Goal: Transaction & Acquisition: Purchase product/service

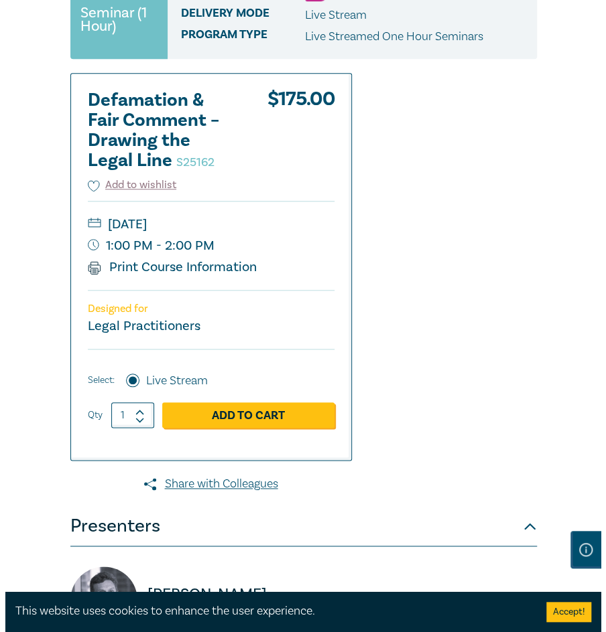
scroll to position [268, 0]
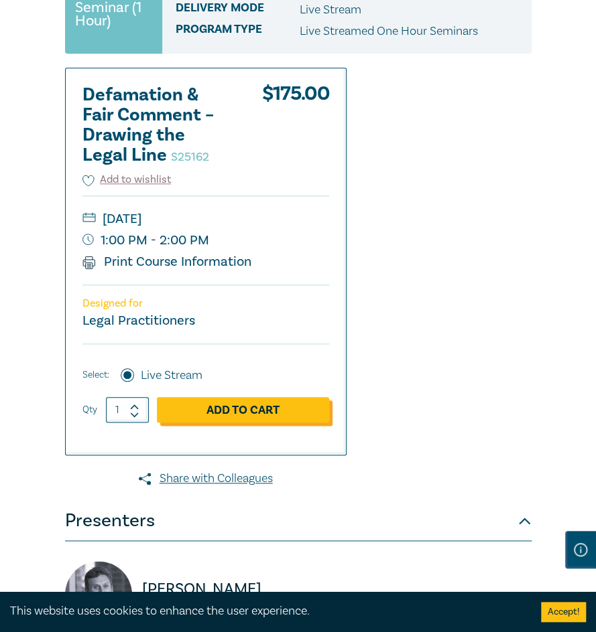
click at [245, 410] on link "Add to Cart" at bounding box center [243, 409] width 172 height 25
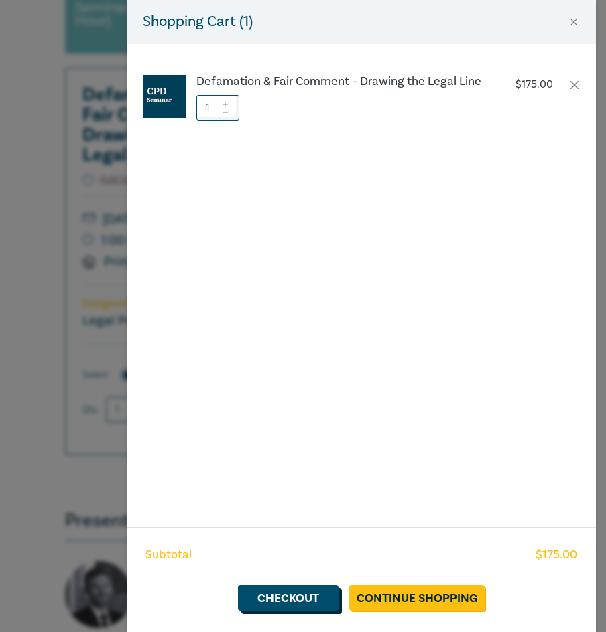
click at [301, 597] on link "Checkout" at bounding box center [288, 598] width 100 height 25
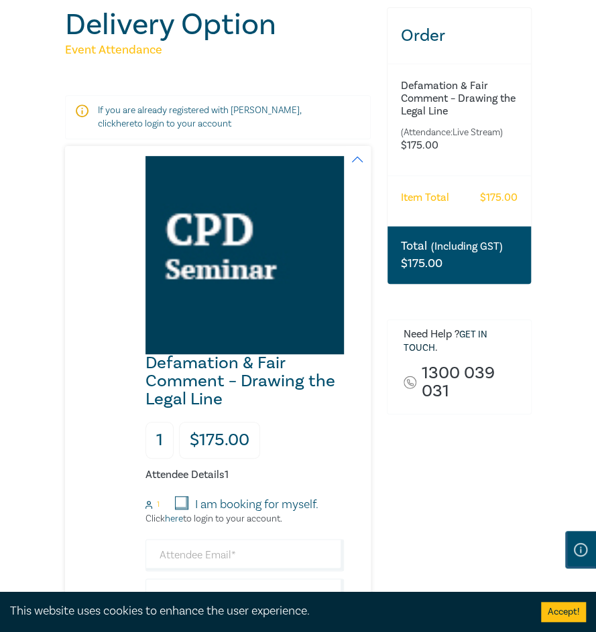
scroll to position [335, 0]
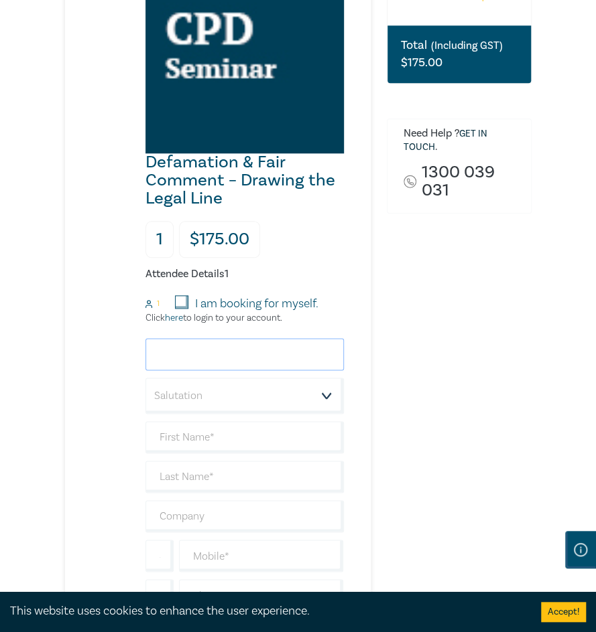
click at [204, 356] on input "email" at bounding box center [244, 354] width 198 height 32
type input "[PERSON_NAME][EMAIL_ADDRESS][PERSON_NAME][DOMAIN_NAME]"
type input "[PERSON_NAME]"
type input "VEOHRC"
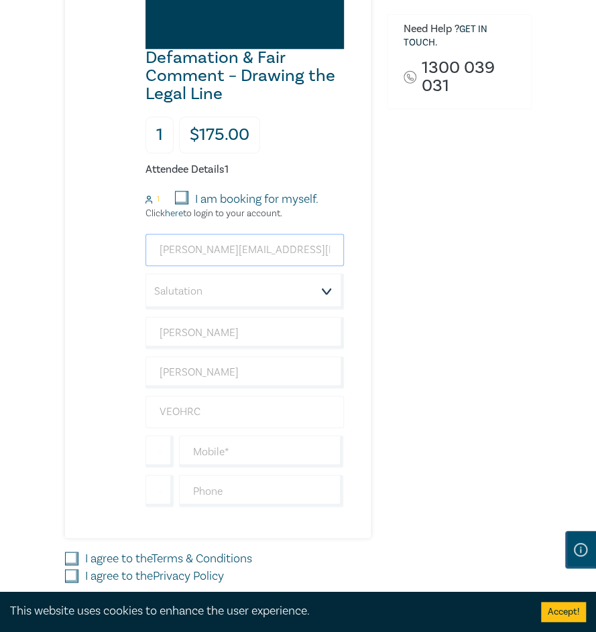
scroll to position [469, 0]
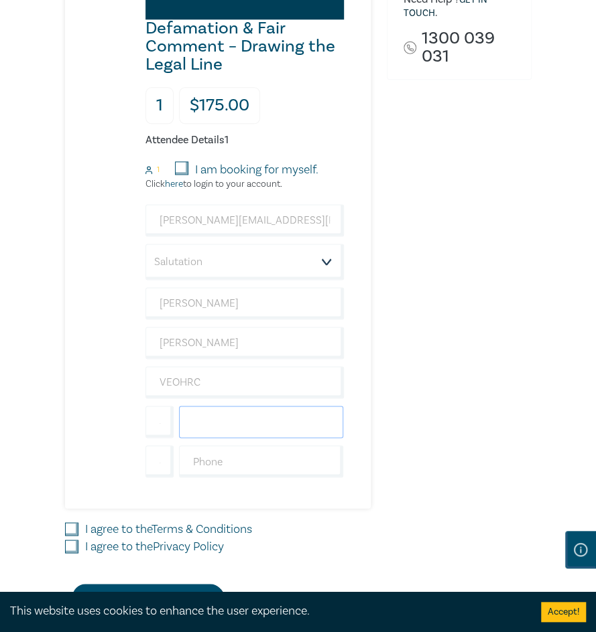
click at [192, 421] on input "text" at bounding box center [261, 422] width 164 height 32
type input "0490099074"
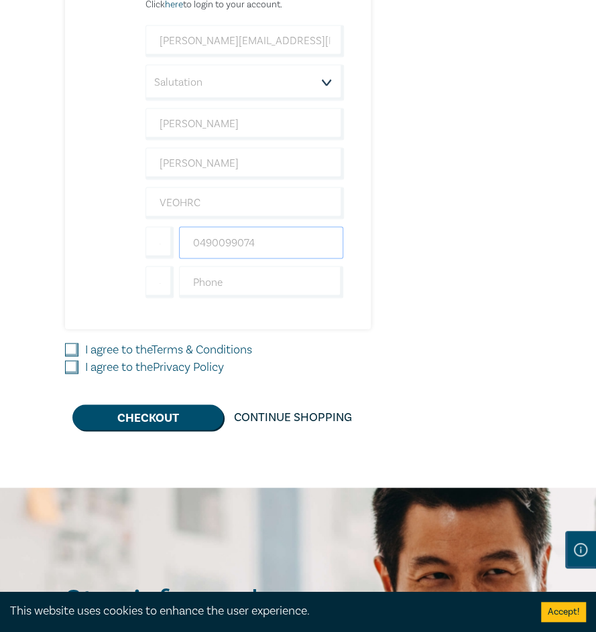
scroll to position [670, 0]
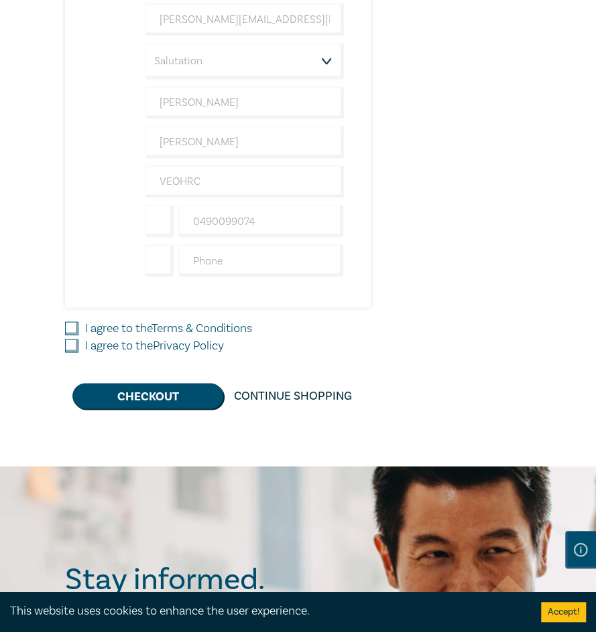
click at [65, 322] on input "I agree to the Terms & Conditions" at bounding box center [71, 328] width 13 height 13
checkbox input "true"
click at [66, 341] on input "I agree to the Privacy Policy" at bounding box center [71, 345] width 13 height 13
checkbox input "true"
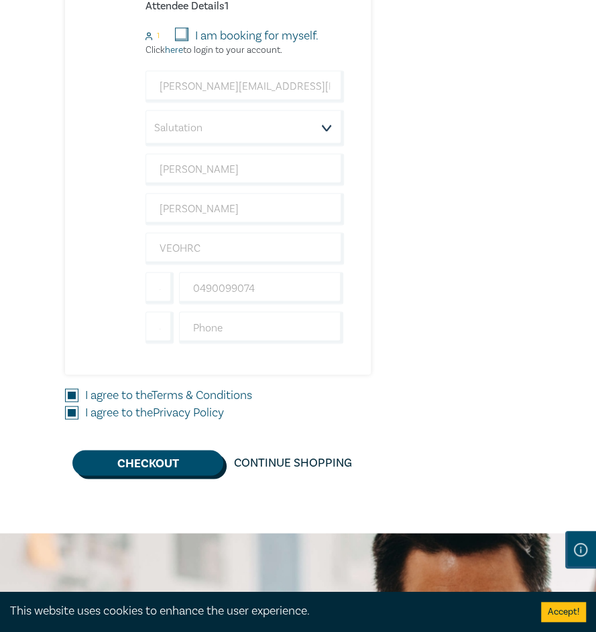
click at [167, 454] on button "Checkout" at bounding box center [147, 462] width 151 height 25
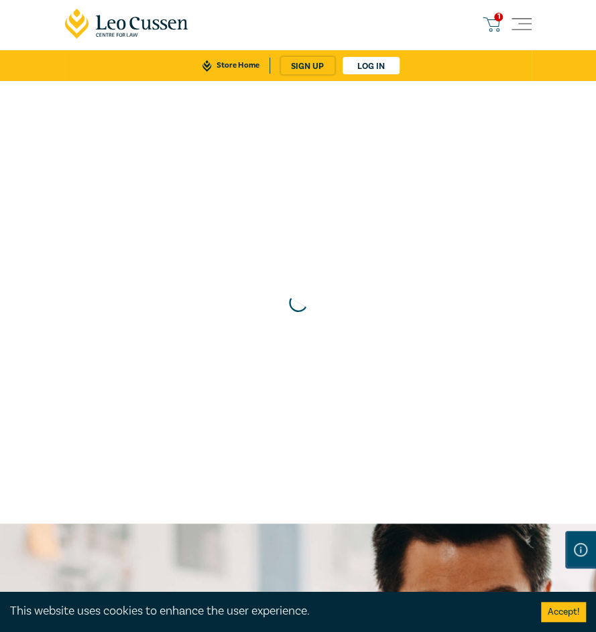
scroll to position [0, 0]
